Goal: Information Seeking & Learning: Check status

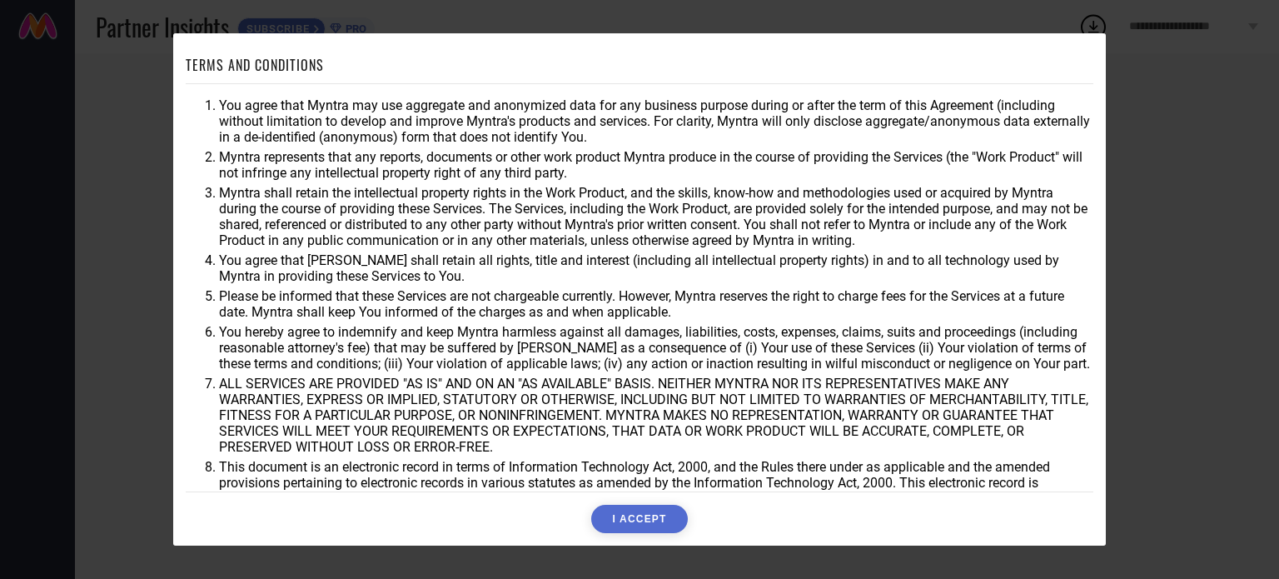
click at [652, 518] on button "I ACCEPT" at bounding box center [639, 519] width 96 height 28
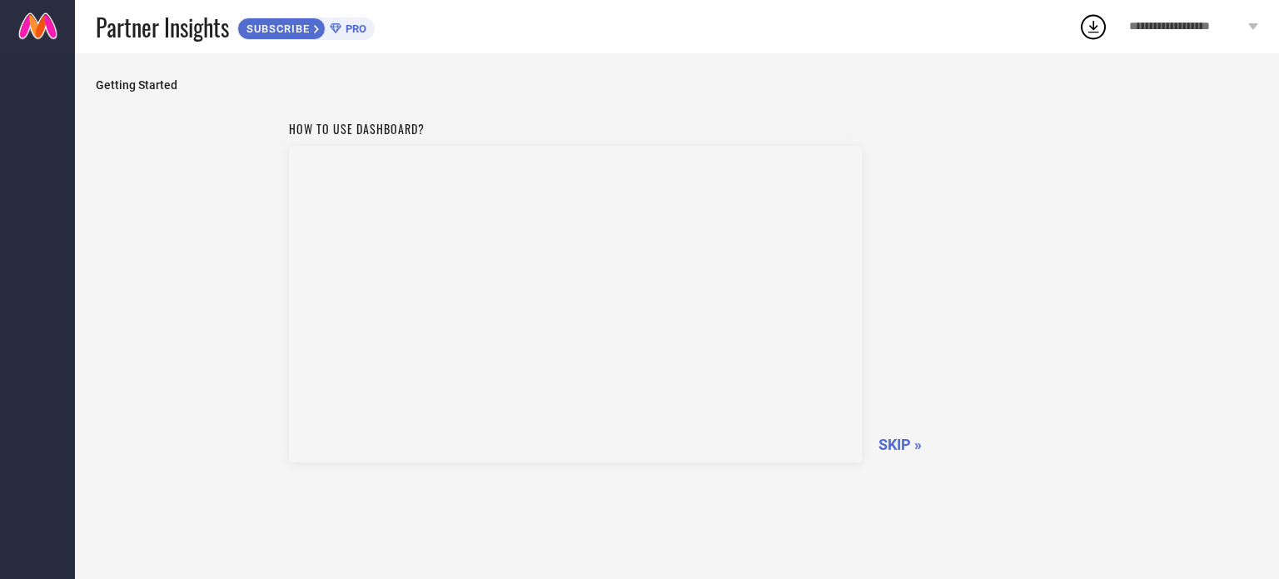
click at [894, 436] on span "SKIP »" at bounding box center [900, 444] width 43 height 17
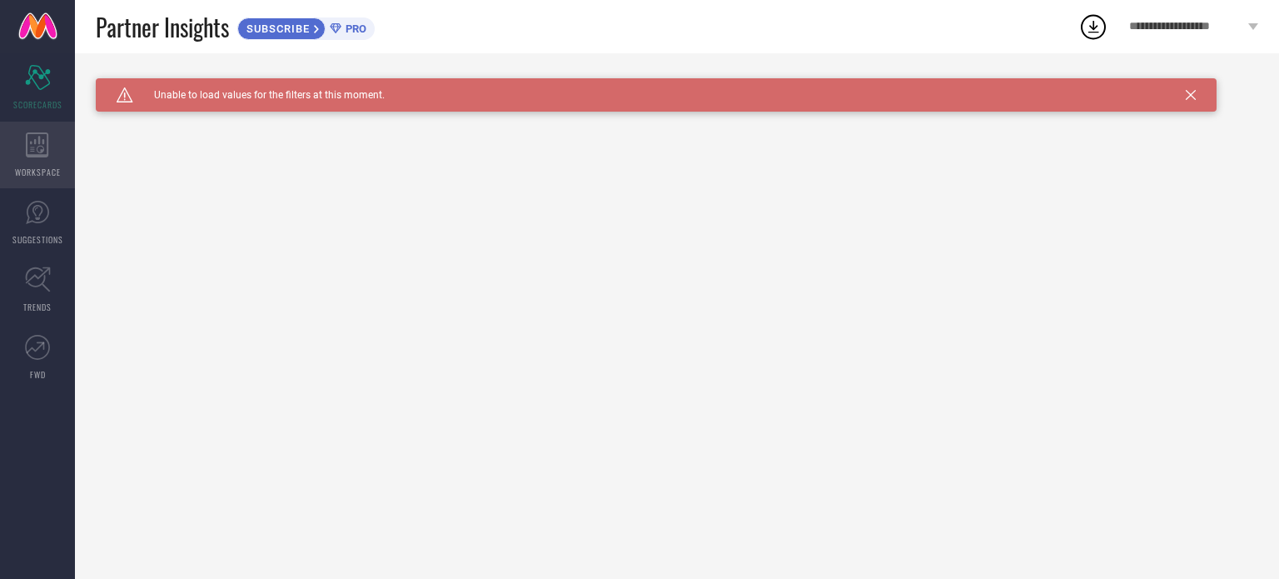
click at [28, 142] on icon at bounding box center [37, 144] width 23 height 25
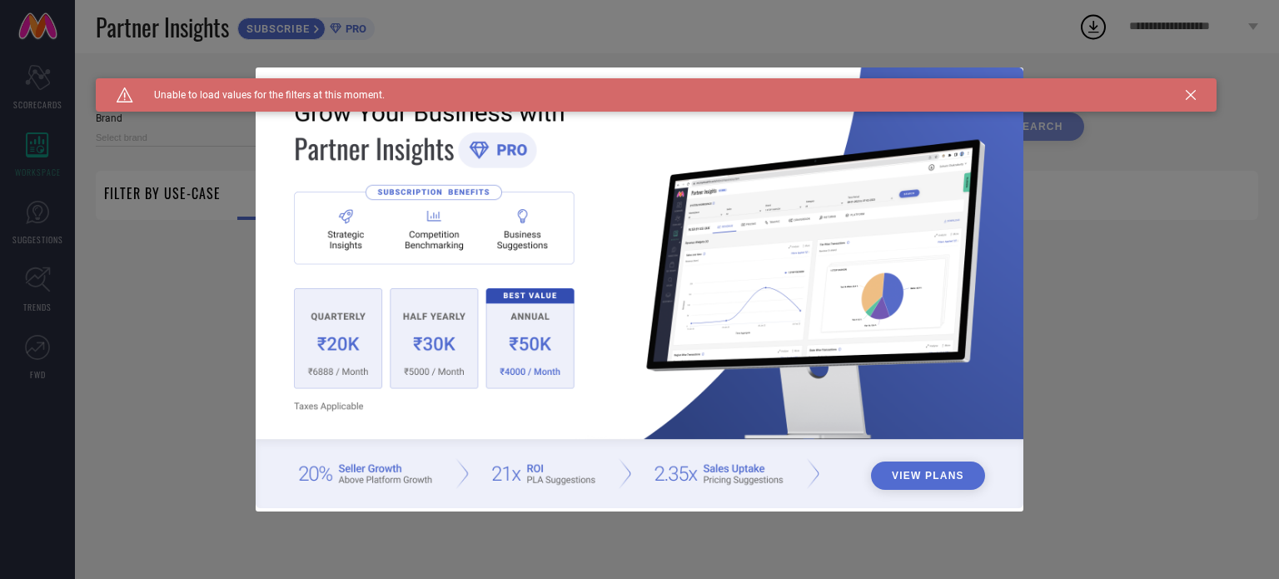
type input "1 STOP FASHION"
type input "All"
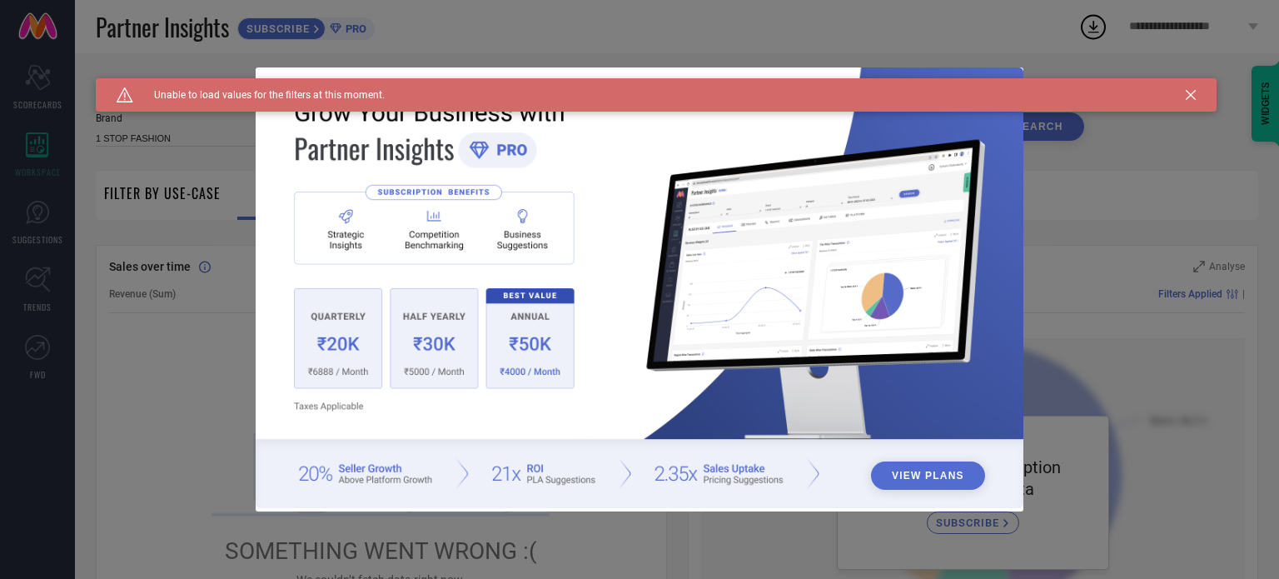
click at [1193, 95] on icon at bounding box center [1191, 95] width 10 height 10
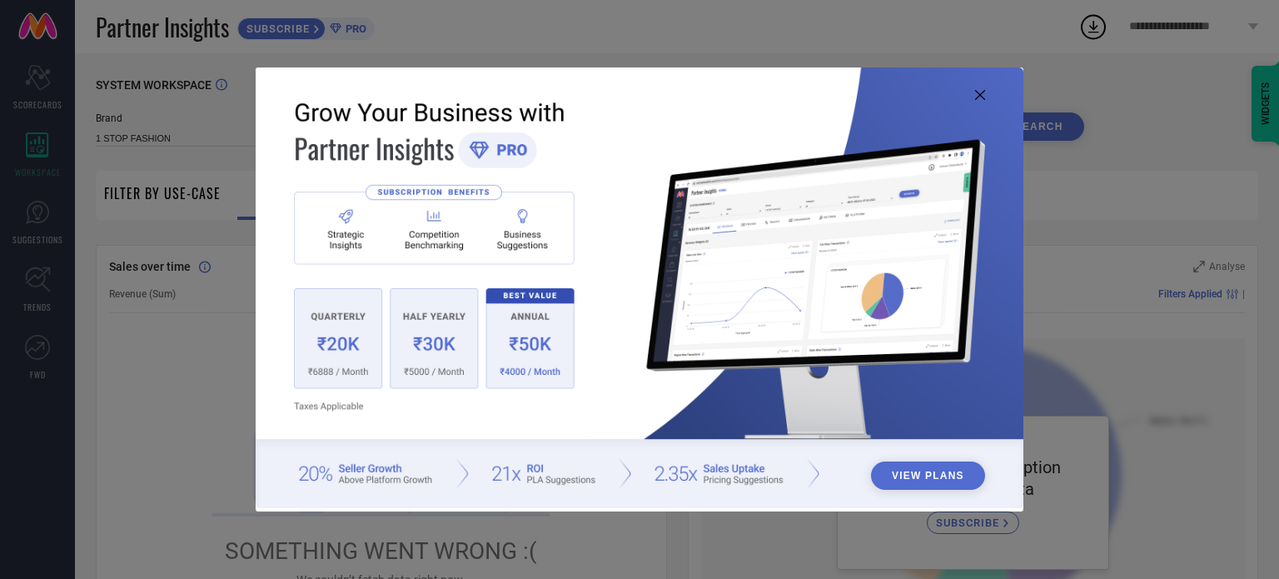
click at [985, 99] on icon at bounding box center [980, 95] width 10 height 10
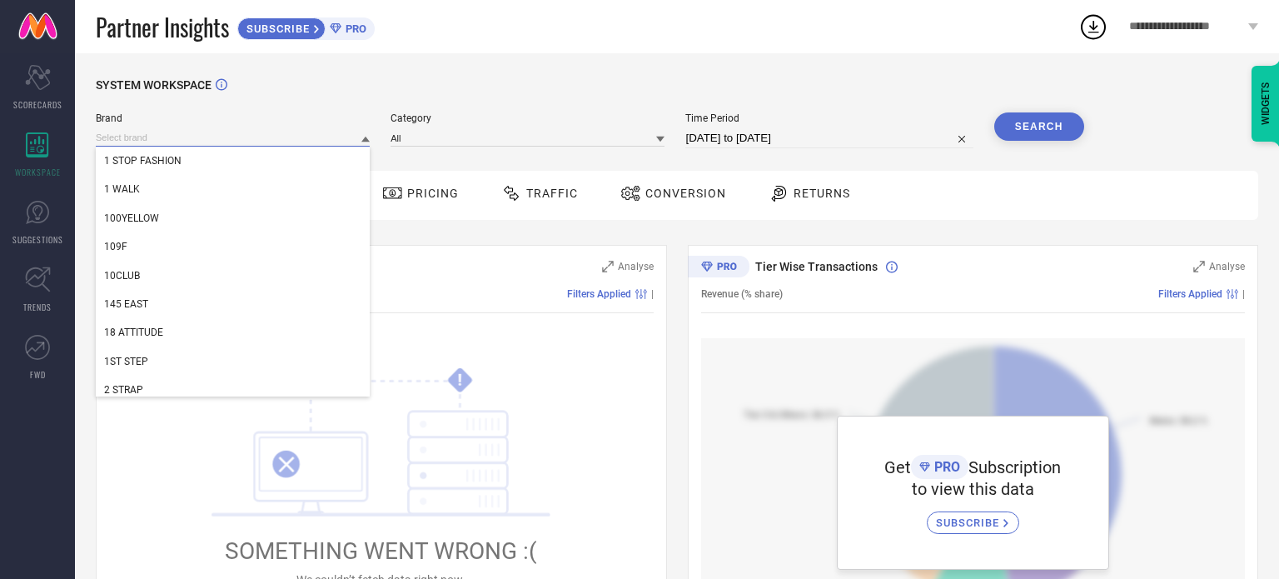
click at [331, 136] on input at bounding box center [233, 137] width 274 height 17
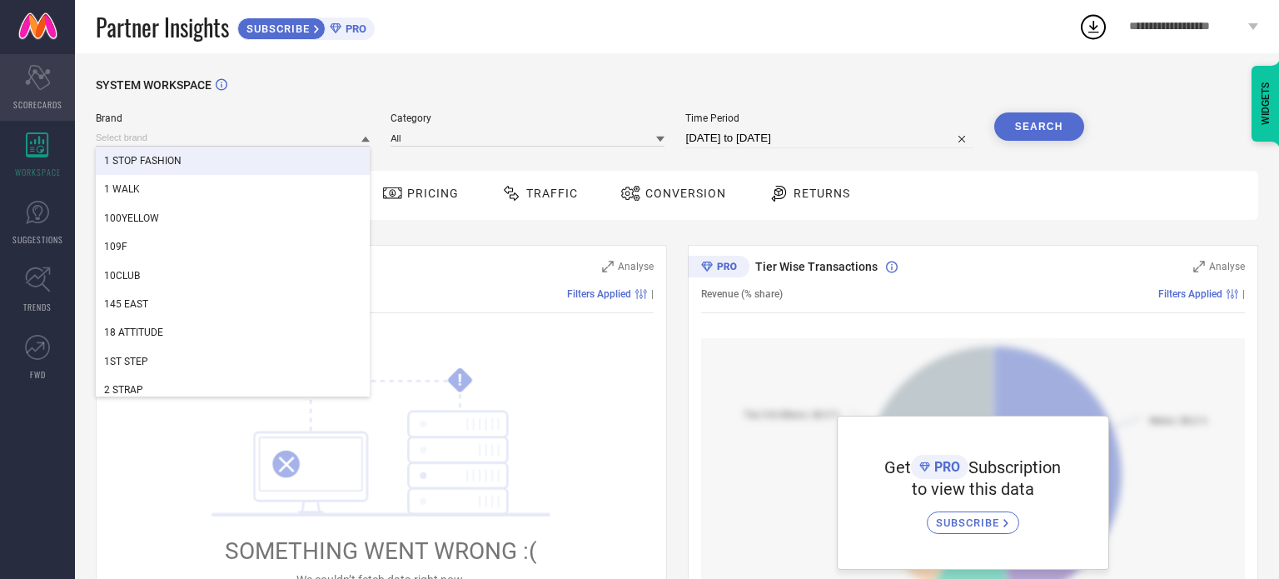
click at [37, 81] on icon "Scorecard" at bounding box center [38, 77] width 26 height 25
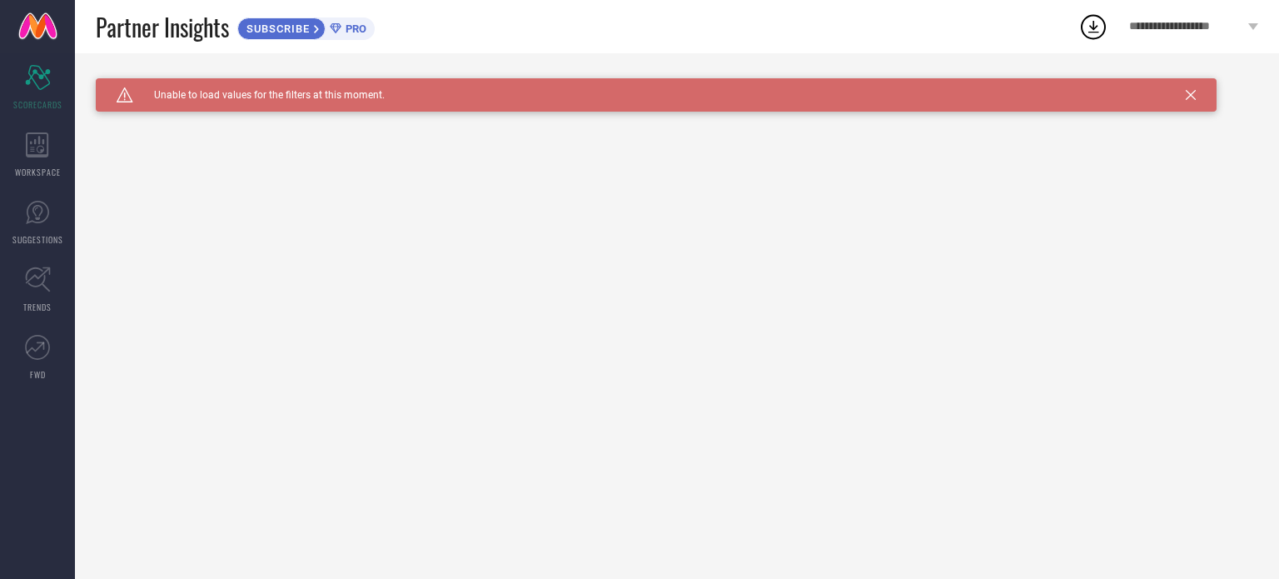
click at [1179, 94] on div "Caution Created with Sketch. Unable to load values for the filters at this mome…" at bounding box center [656, 94] width 1121 height 33
click at [1193, 94] on icon at bounding box center [1191, 95] width 10 height 10
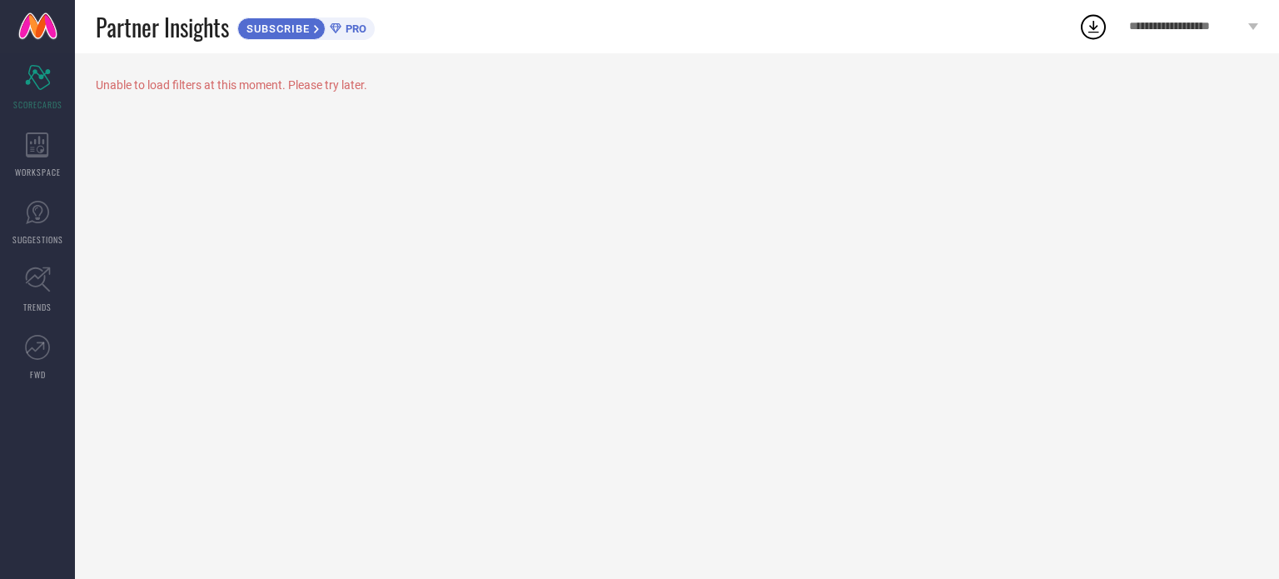
click at [365, 35] on div "SUBSCRIBE PRO" at bounding box center [305, 28] width 137 height 22
